Goal: Transaction & Acquisition: Book appointment/travel/reservation

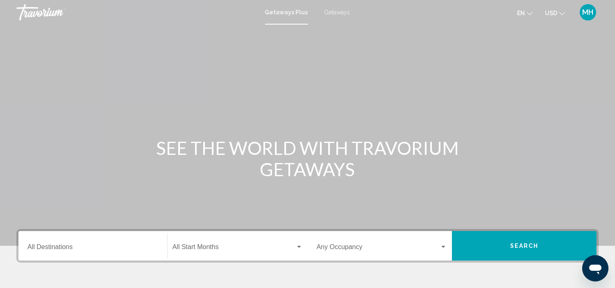
click at [69, 244] on div "Destination All Destinations" at bounding box center [92, 246] width 131 height 26
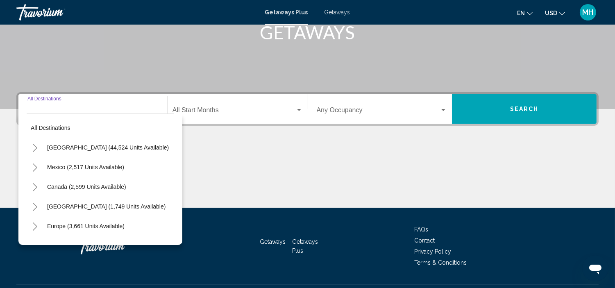
scroll to position [157, 0]
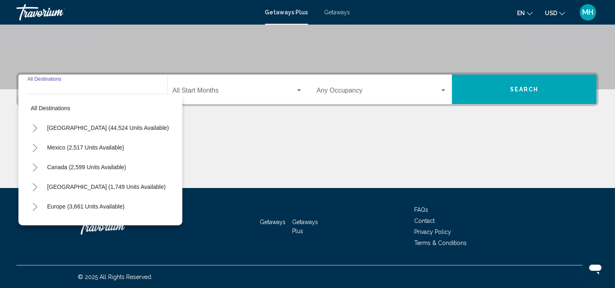
click at [36, 126] on icon "Toggle United States (44,524 units available)" at bounding box center [35, 128] width 6 height 8
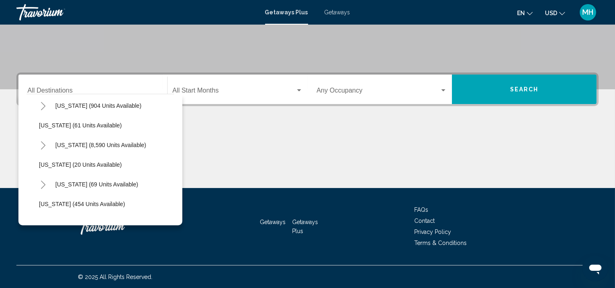
scroll to position [137, 0]
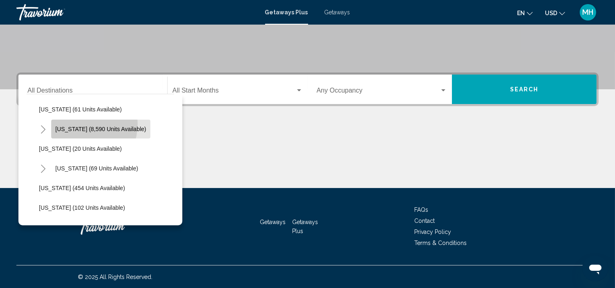
click at [75, 123] on button "Florida (8,590 units available)" at bounding box center [100, 129] width 99 height 19
type input "**********"
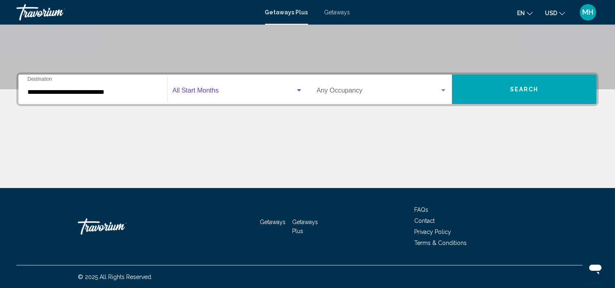
click at [296, 89] on div "Search widget" at bounding box center [299, 90] width 7 height 7
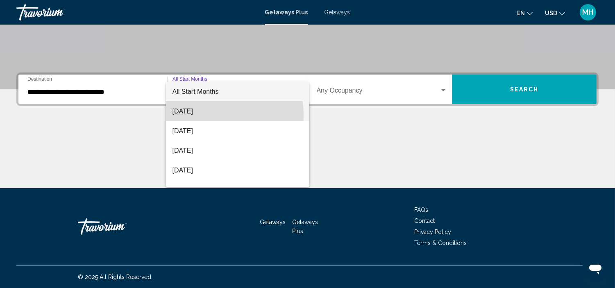
click at [213, 116] on span "August 2025" at bounding box center [238, 112] width 130 height 20
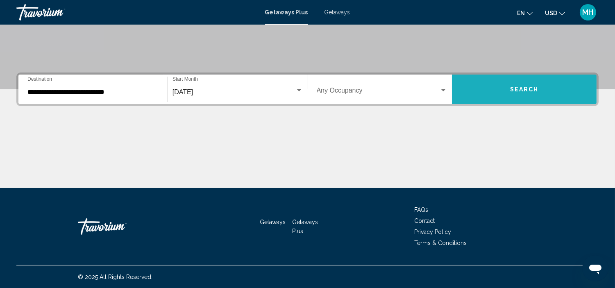
click at [510, 87] on button "Search" at bounding box center [524, 90] width 145 height 30
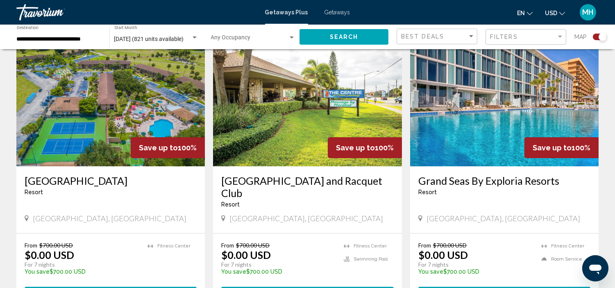
scroll to position [319, 0]
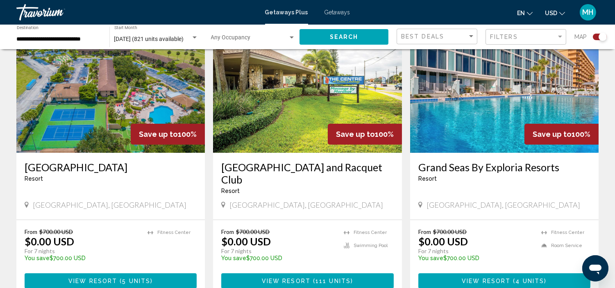
click at [290, 139] on img "Main content" at bounding box center [307, 87] width 189 height 131
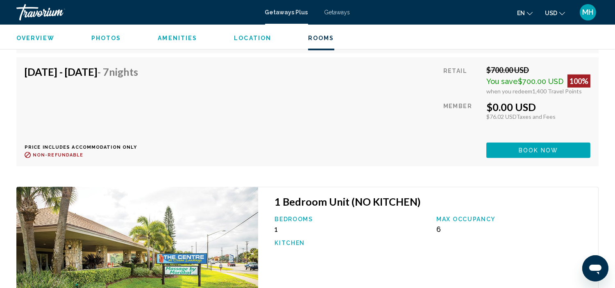
scroll to position [1597, 0]
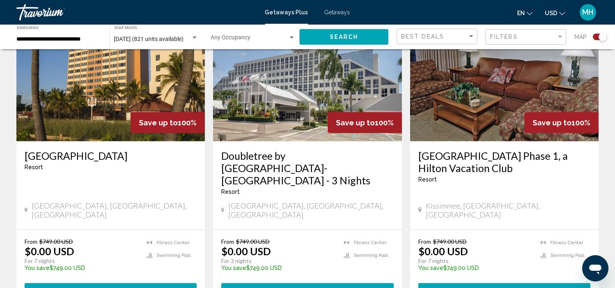
scroll to position [638, 0]
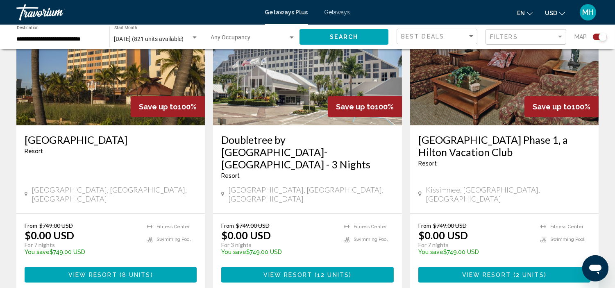
click at [287, 106] on img "Main content" at bounding box center [307, 59] width 189 height 131
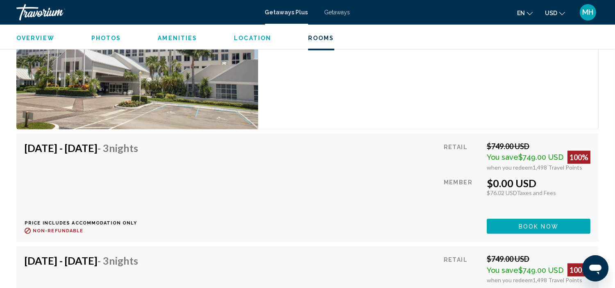
scroll to position [1278, 0]
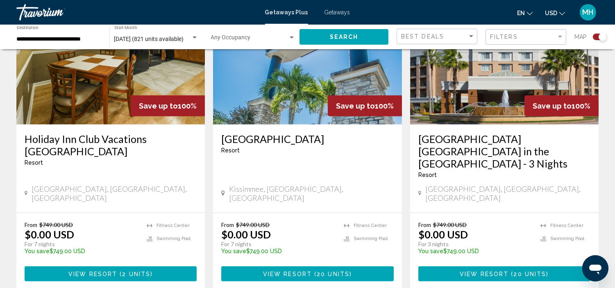
scroll to position [1275, 0]
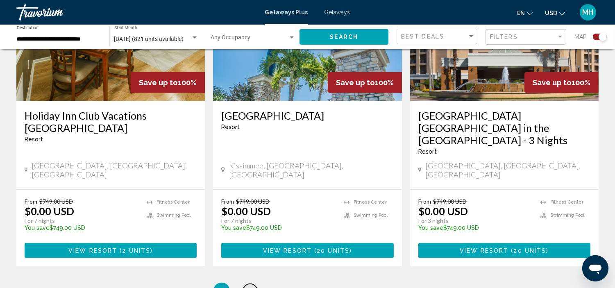
click at [251, 287] on span "2" at bounding box center [250, 291] width 4 height 9
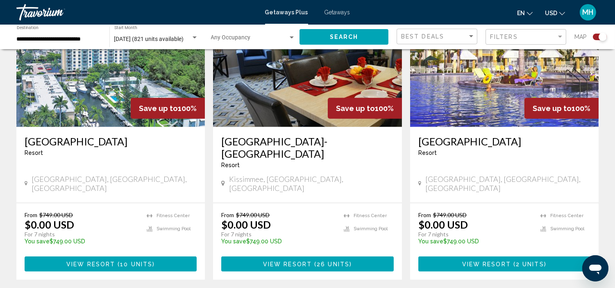
scroll to position [1275, 0]
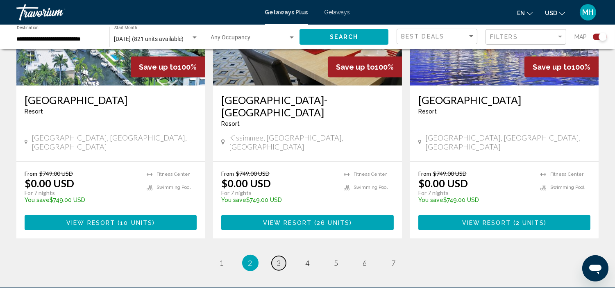
click at [279, 259] on span "3" at bounding box center [279, 263] width 4 height 9
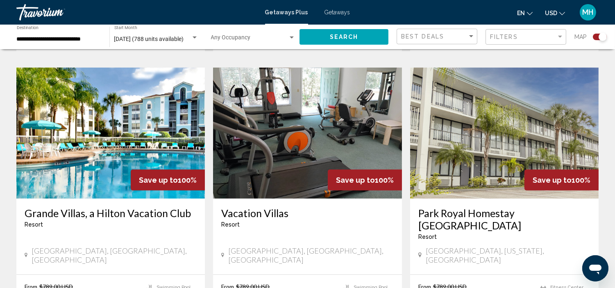
scroll to position [1230, 0]
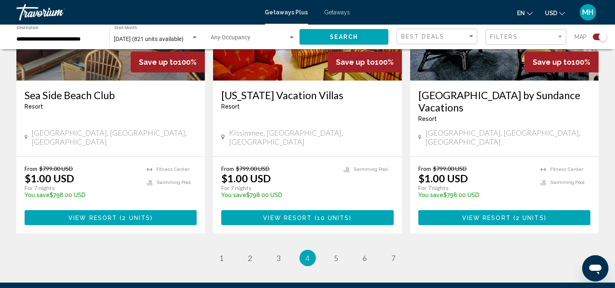
scroll to position [1275, 0]
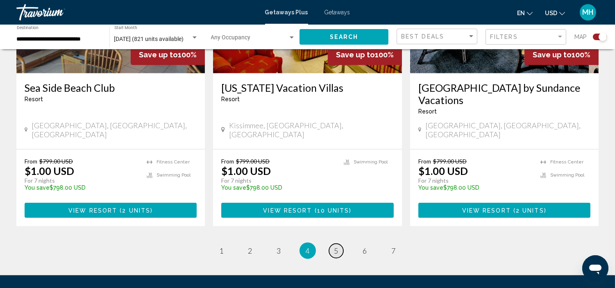
click at [339, 244] on link "page 5" at bounding box center [336, 251] width 14 height 14
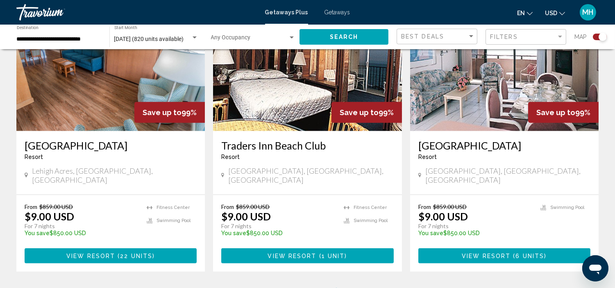
scroll to position [1275, 0]
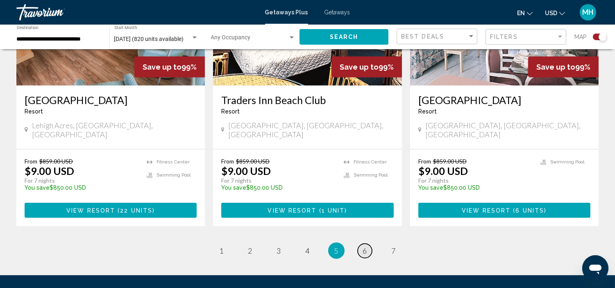
click at [366, 246] on span "6" at bounding box center [365, 250] width 4 height 9
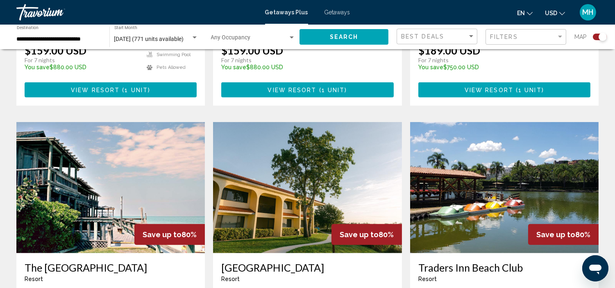
scroll to position [1130, 0]
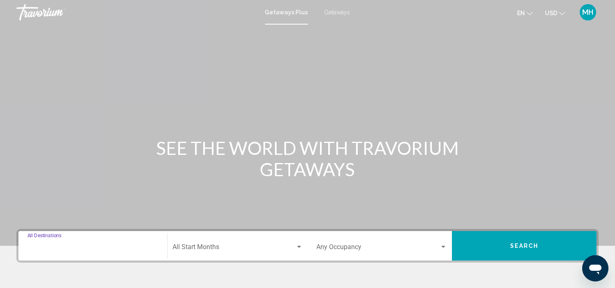
click at [66, 245] on input "Destination All Destinations" at bounding box center [92, 248] width 131 height 7
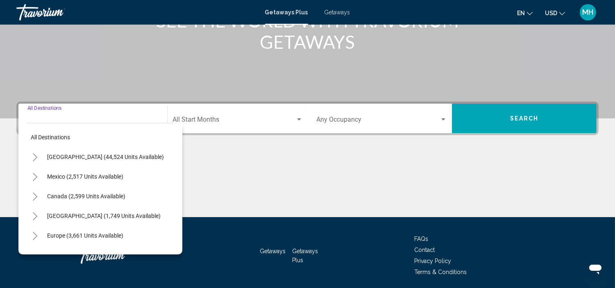
scroll to position [157, 0]
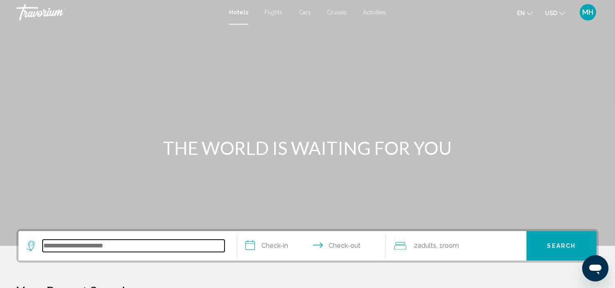
click at [83, 248] on input "Search widget" at bounding box center [134, 246] width 182 height 12
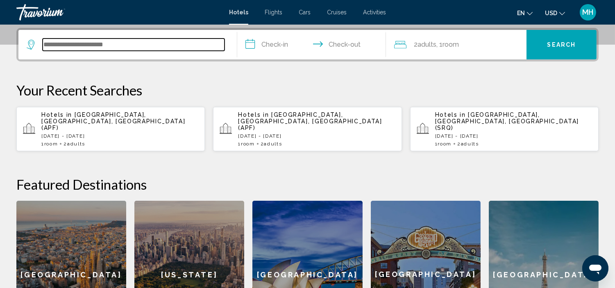
scroll to position [202, 0]
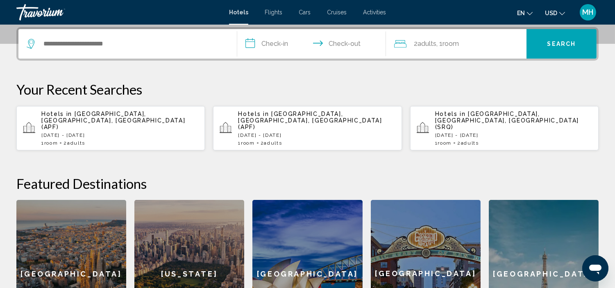
click at [75, 116] on span "[GEOGRAPHIC_DATA], [GEOGRAPHIC_DATA], [GEOGRAPHIC_DATA] (APF)" at bounding box center [113, 121] width 144 height 20
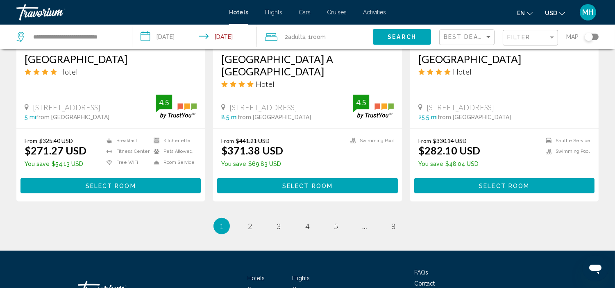
scroll to position [1139, 0]
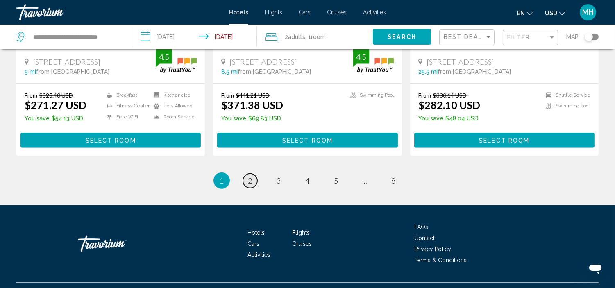
click at [249, 176] on span "2" at bounding box center [250, 180] width 4 height 9
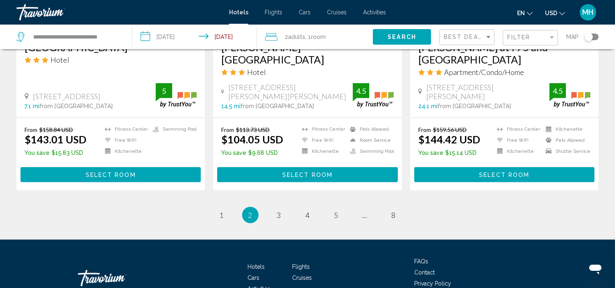
scroll to position [1143, 0]
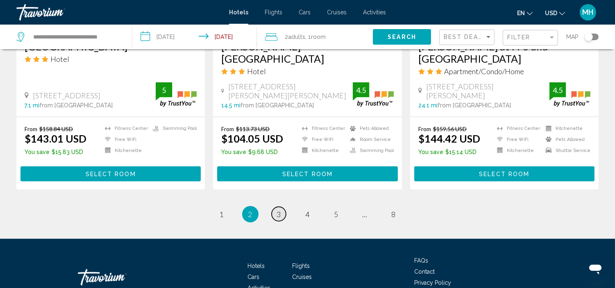
click at [280, 210] on span "3" at bounding box center [279, 214] width 4 height 9
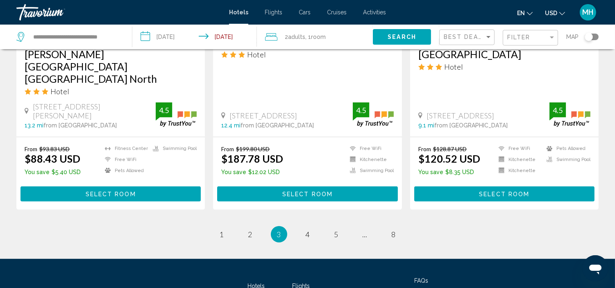
scroll to position [1139, 0]
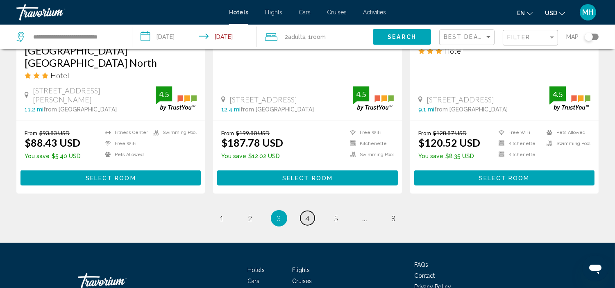
click at [306, 214] on span "4" at bounding box center [308, 218] width 4 height 9
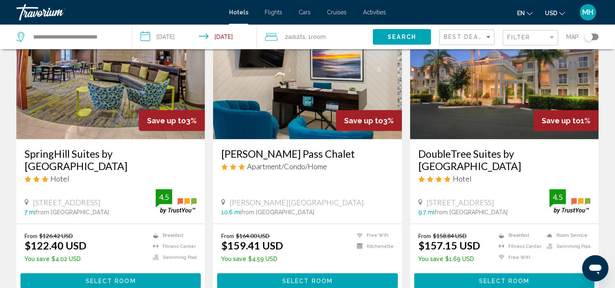
scroll to position [1093, 0]
